Goal: Task Accomplishment & Management: Manage account settings

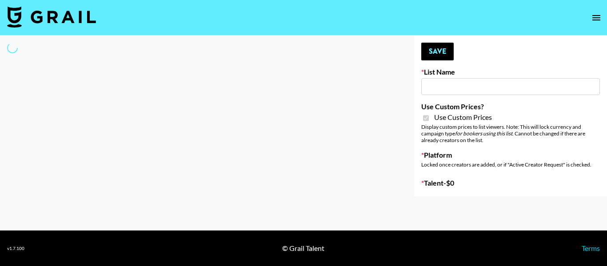
type input "FigMe and MegaMe filters - Airbrush"
checkbox input "true"
select select "Brand"
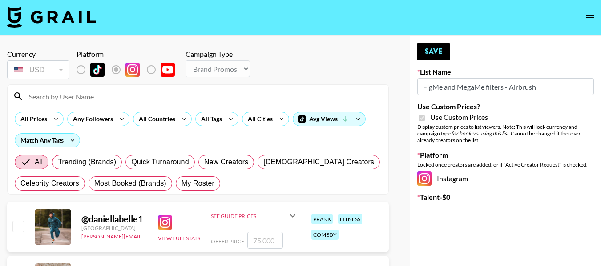
click at [101, 91] on input at bounding box center [203, 96] width 359 height 14
type input "[PERSON_NAME].[PERSON_NAME]"
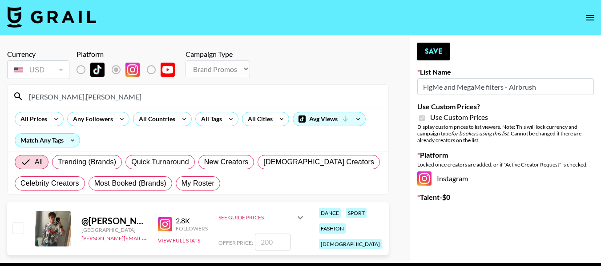
click at [16, 230] on input "checkbox" at bounding box center [17, 228] width 11 height 11
checkbox input "true"
type input "200"
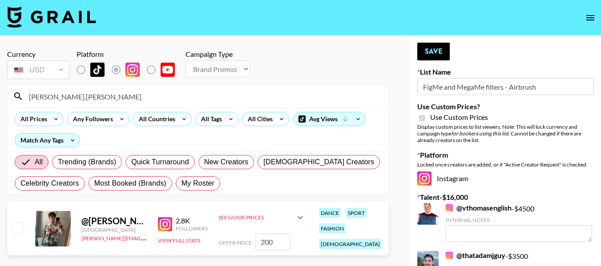
click at [22, 228] on input "checkbox" at bounding box center [17, 228] width 11 height 11
checkbox input "true"
drag, startPoint x: 265, startPoint y: 237, endPoint x: 248, endPoint y: 226, distance: 19.6
click at [248, 226] on div "See Guide Prices Grid Post: $ 100 Reel: $ 200 3-Frame Story: $ 100 Offer Price:…" at bounding box center [261, 229] width 87 height 44
drag, startPoint x: 264, startPoint y: 240, endPoint x: 249, endPoint y: 225, distance: 21.4
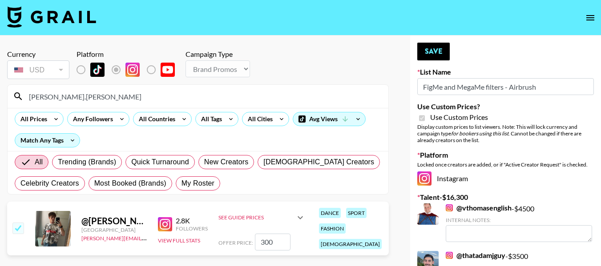
click at [254, 232] on div "See Guide Prices Grid Post: $ 100 Reel: $ 200 3-Frame Story: $ 100 Offer Price:…" at bounding box center [261, 229] width 87 height 44
type input "200"
drag, startPoint x: 440, startPoint y: 52, endPoint x: 424, endPoint y: 65, distance: 21.2
click at [440, 51] on button "Save" at bounding box center [433, 52] width 32 height 18
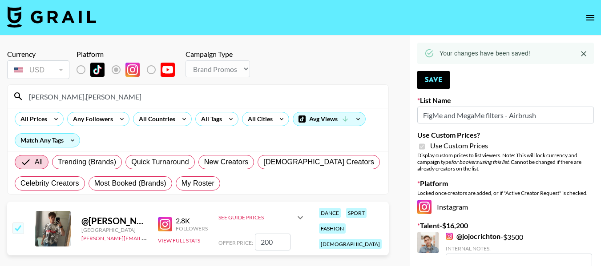
click at [90, 100] on input "[PERSON_NAME].[PERSON_NAME]" at bounding box center [203, 96] width 359 height 14
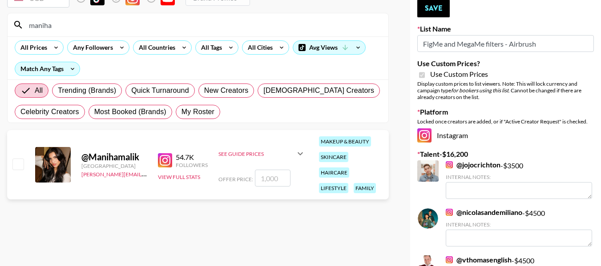
scroll to position [89, 0]
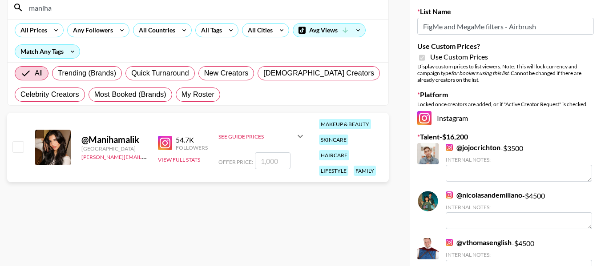
type input "maniha"
click at [20, 147] on input "checkbox" at bounding box center [17, 146] width 11 height 11
checkbox input "true"
type input "1000"
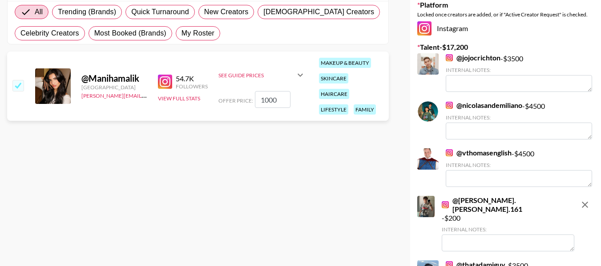
scroll to position [0, 0]
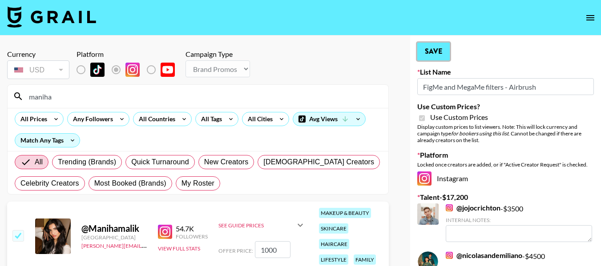
click at [429, 50] on button "Save" at bounding box center [433, 52] width 32 height 18
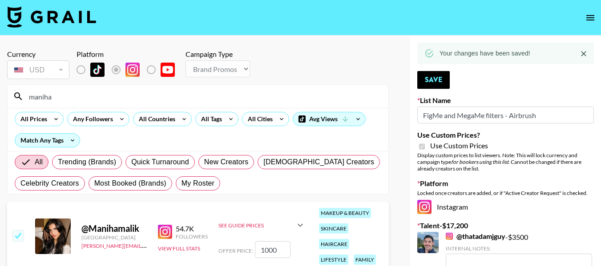
click at [111, 98] on input "maniha" at bounding box center [203, 96] width 359 height 14
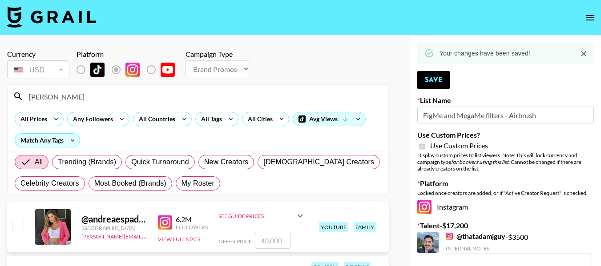
type input "royal"
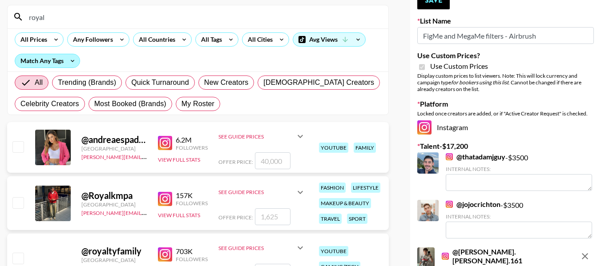
scroll to position [133, 0]
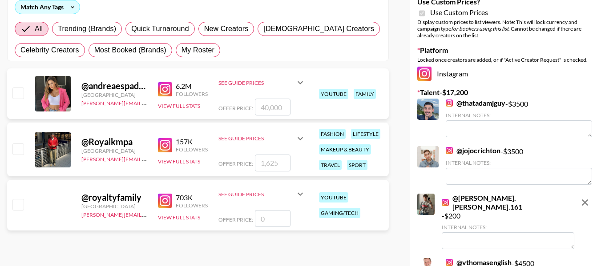
click at [16, 151] on input "checkbox" at bounding box center [17, 149] width 11 height 11
checkbox input "true"
type input "1625"
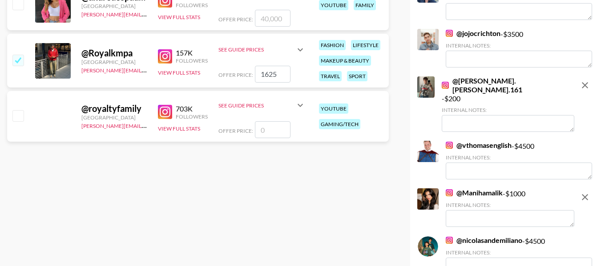
scroll to position [0, 0]
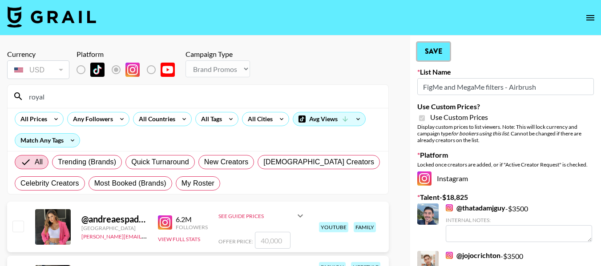
click at [426, 54] on button "Save" at bounding box center [433, 52] width 32 height 18
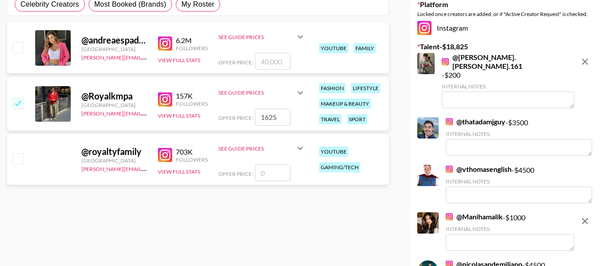
scroll to position [164, 0]
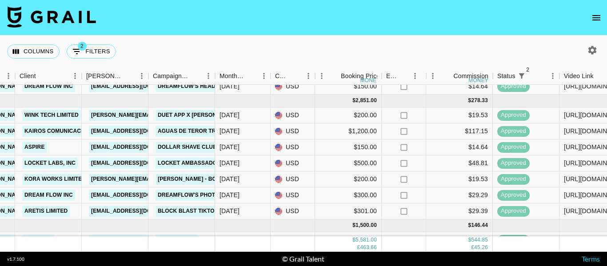
scroll to position [163, 281]
